Goal: Navigation & Orientation: Find specific page/section

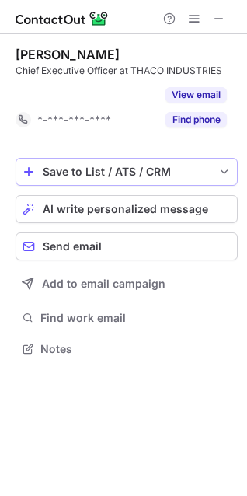
scroll to position [313, 247]
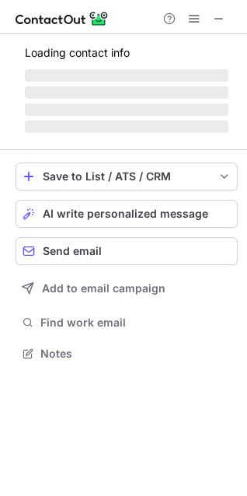
scroll to position [338, 247]
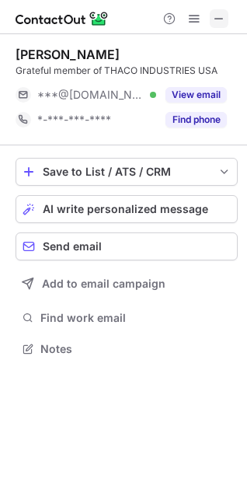
click at [214, 19] on span at bounding box center [219, 18] width 12 height 12
